Goal: Task Accomplishment & Management: Complete application form

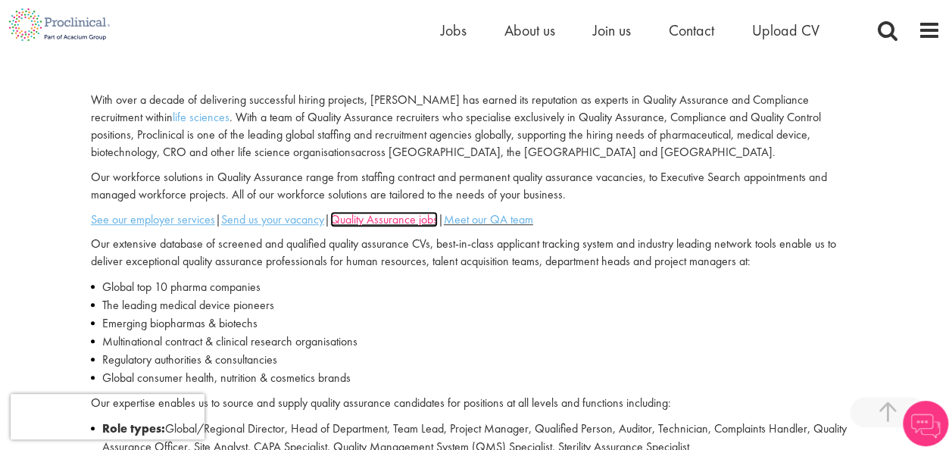
click at [427, 217] on link "Quality Assurance jobs" at bounding box center [384, 219] width 108 height 16
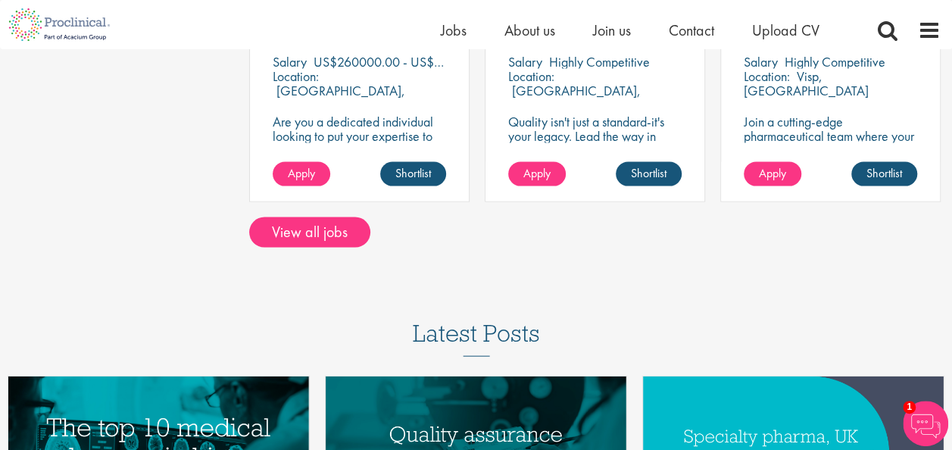
scroll to position [1435, 0]
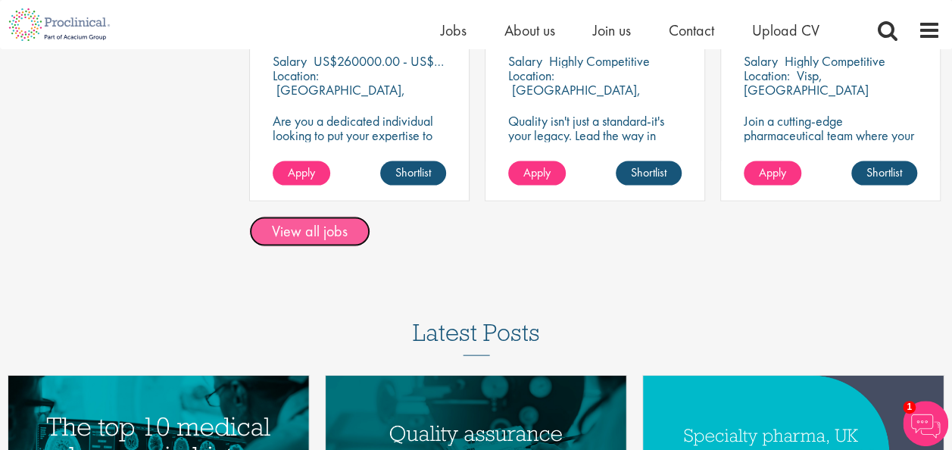
click at [347, 243] on link "View all jobs" at bounding box center [309, 232] width 121 height 30
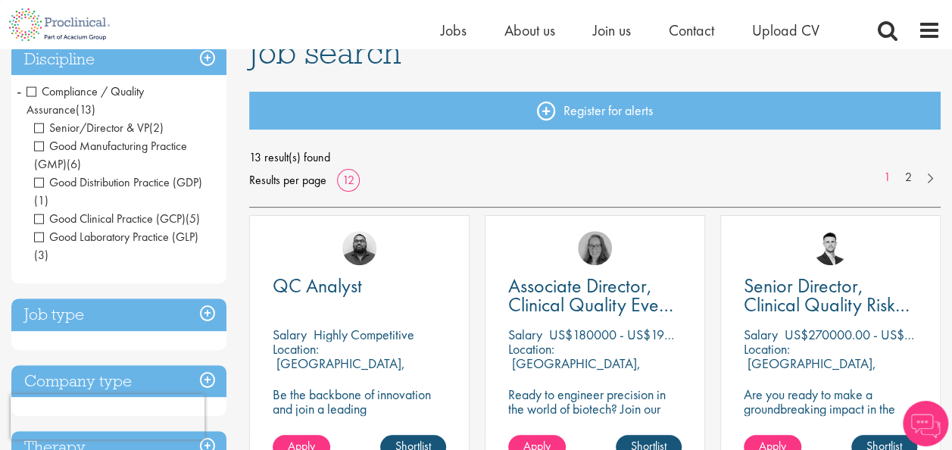
scroll to position [123, 0]
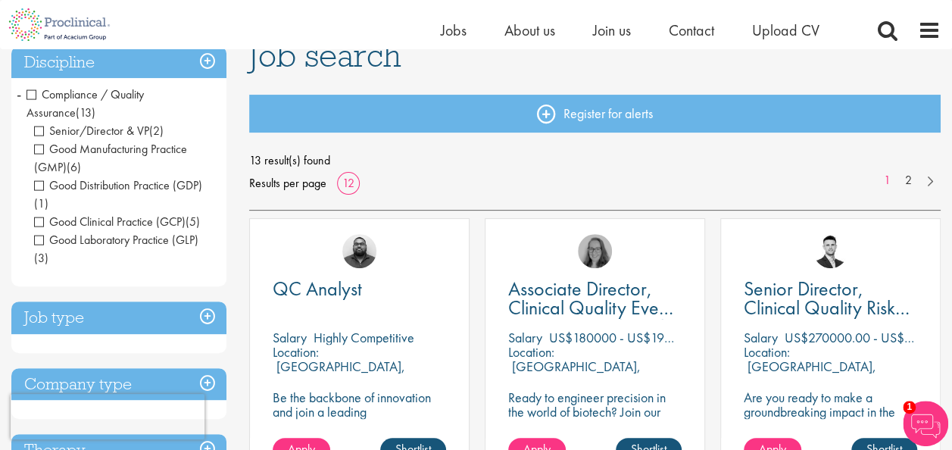
click at [43, 132] on span "Senior/Director & VP" at bounding box center [91, 131] width 115 height 16
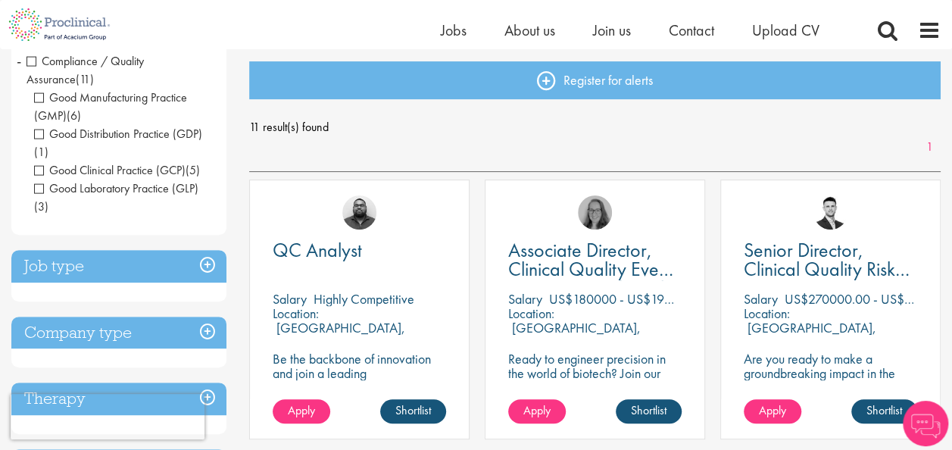
click at [177, 276] on h3 "Job type" at bounding box center [118, 266] width 215 height 33
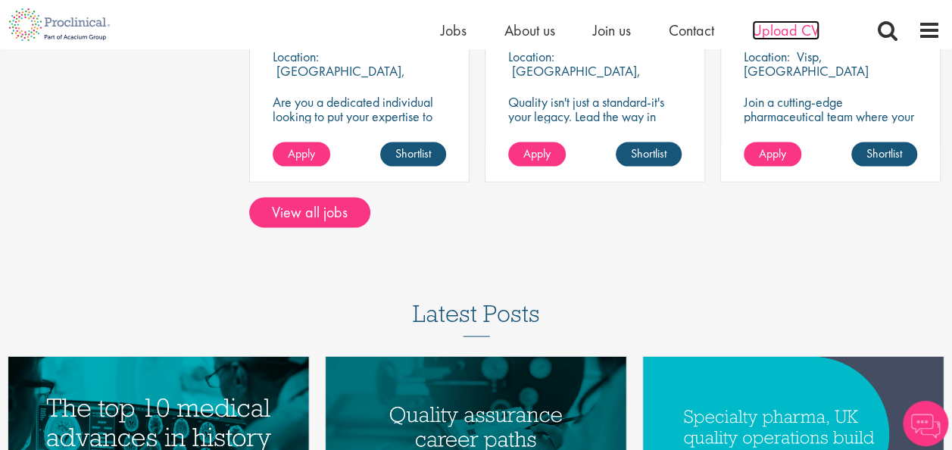
click at [792, 20] on span "Upload CV" at bounding box center [785, 30] width 67 height 20
